Goal: Task Accomplishment & Management: Manage account settings

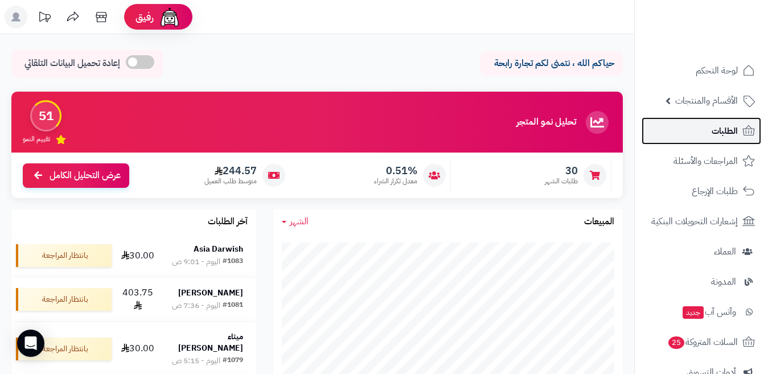
click at [706, 134] on link "الطلبات" at bounding box center [702, 130] width 120 height 27
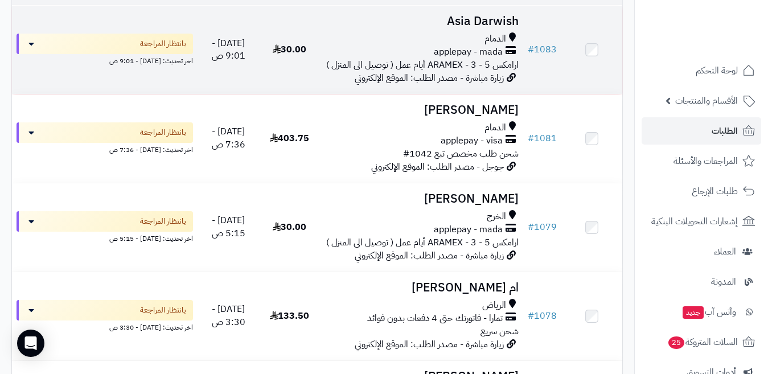
scroll to position [171, 0]
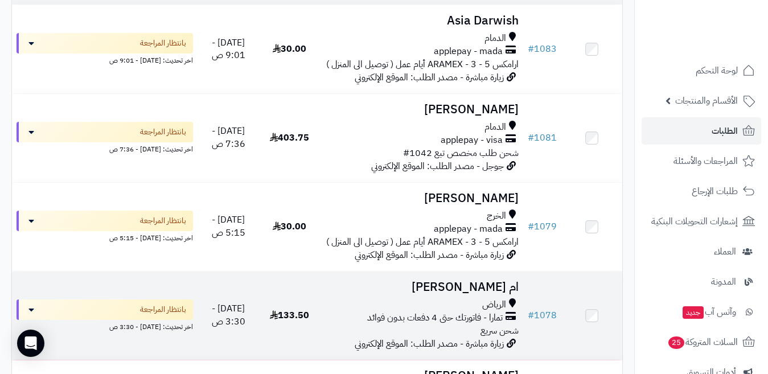
click at [440, 294] on h3 "ام [PERSON_NAME]" at bounding box center [422, 287] width 194 height 13
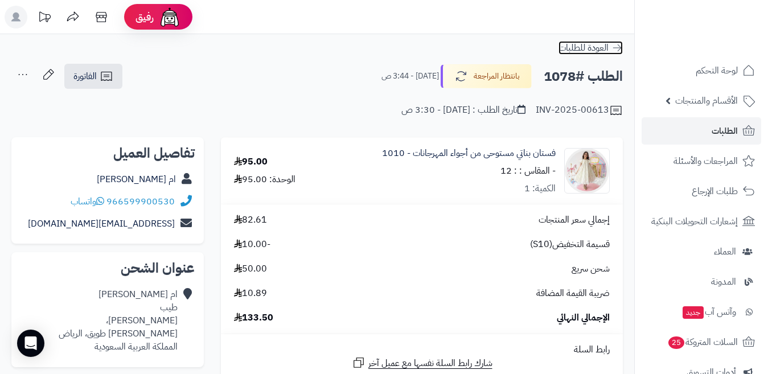
click at [615, 43] on icon at bounding box center [617, 47] width 11 height 11
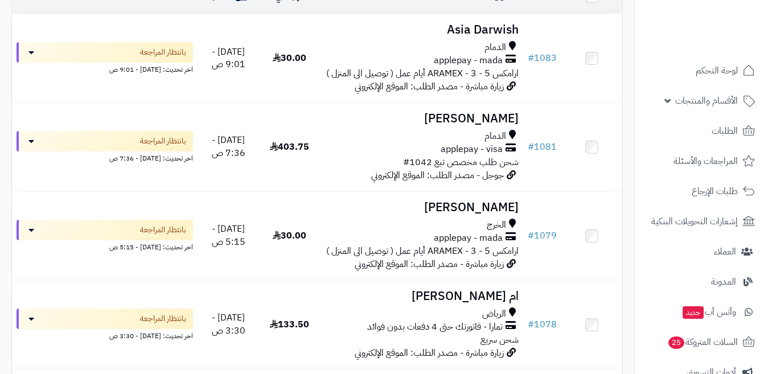
scroll to position [171, 0]
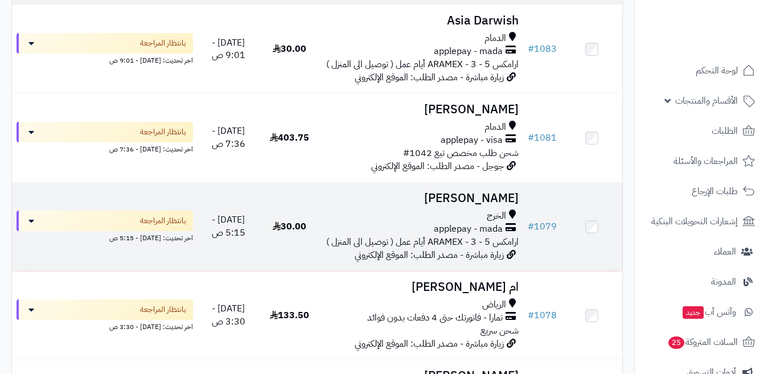
click at [435, 205] on h3 "[PERSON_NAME]" at bounding box center [422, 198] width 194 height 13
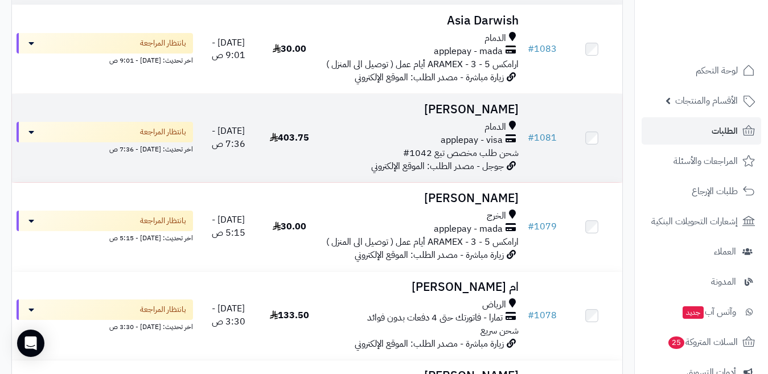
click at [453, 116] on h3 "[PERSON_NAME]" at bounding box center [422, 109] width 194 height 13
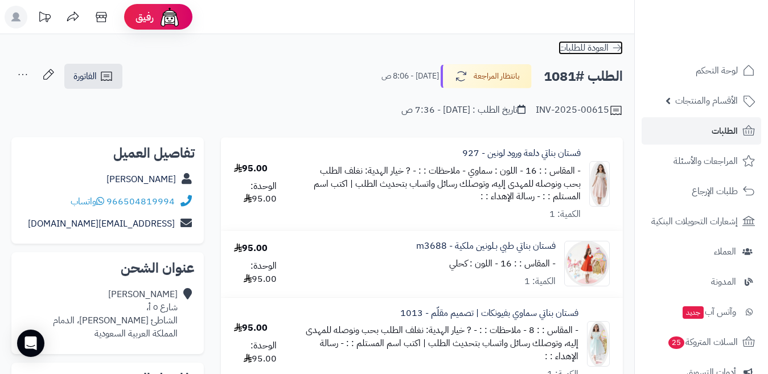
click at [614, 46] on icon at bounding box center [617, 47] width 11 height 11
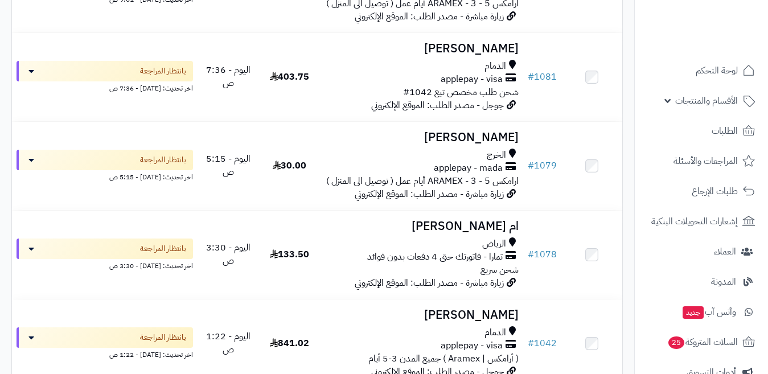
scroll to position [46, 0]
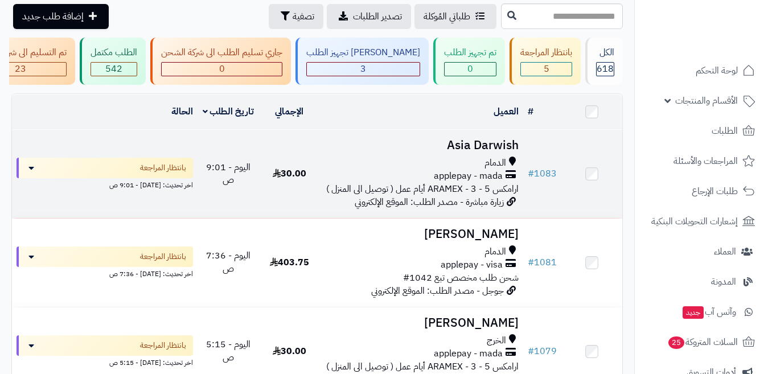
click at [451, 152] on h3 "Asia Darwish" at bounding box center [422, 145] width 194 height 13
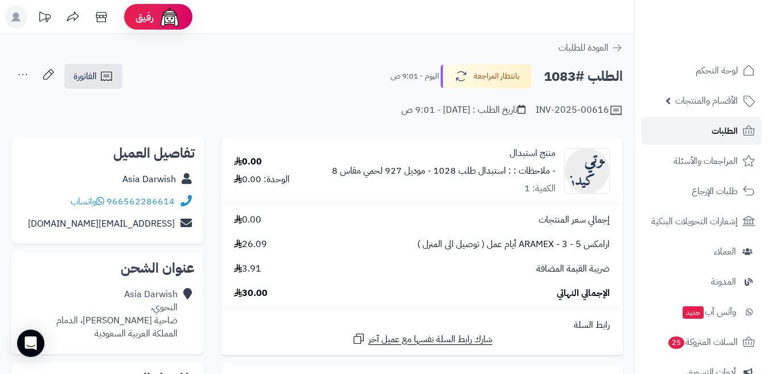
click at [681, 127] on link "الطلبات" at bounding box center [702, 130] width 120 height 27
